Goal: Information Seeking & Learning: Learn about a topic

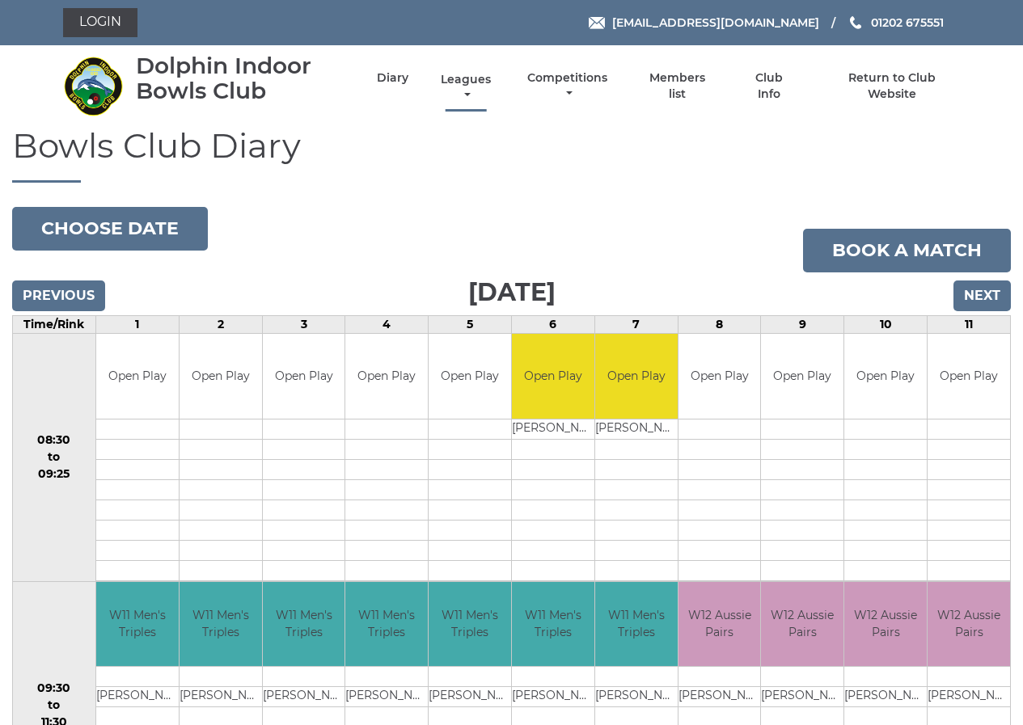
click at [460, 81] on link "Leagues" at bounding box center [466, 88] width 58 height 32
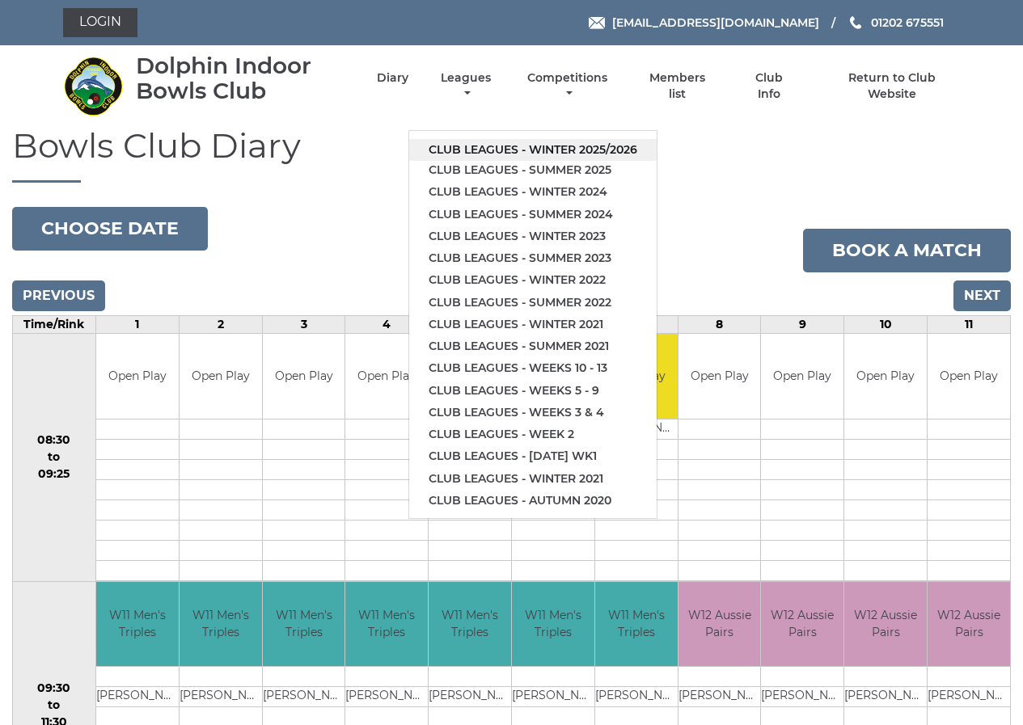
click at [592, 148] on link "Club leagues - Winter 2025/2026" at bounding box center [532, 150] width 247 height 22
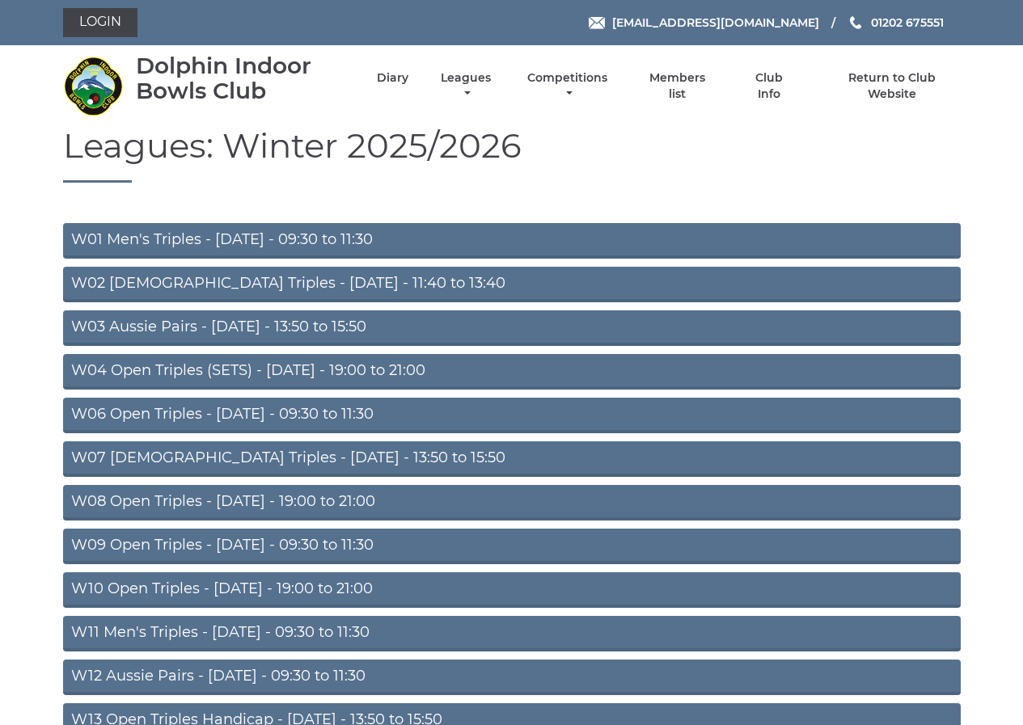
click at [325, 548] on link "W09 Open Triples - [DATE] - 09:30 to 11:30" at bounding box center [511, 547] width 897 height 36
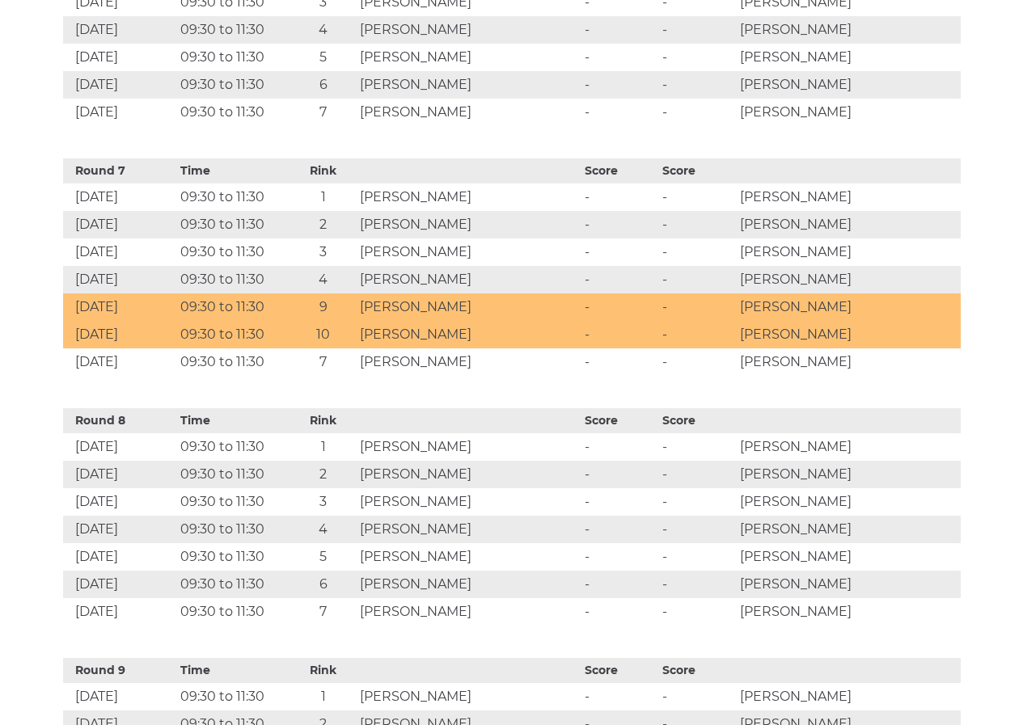
scroll to position [2263, 0]
